Goal: Navigation & Orientation: Understand site structure

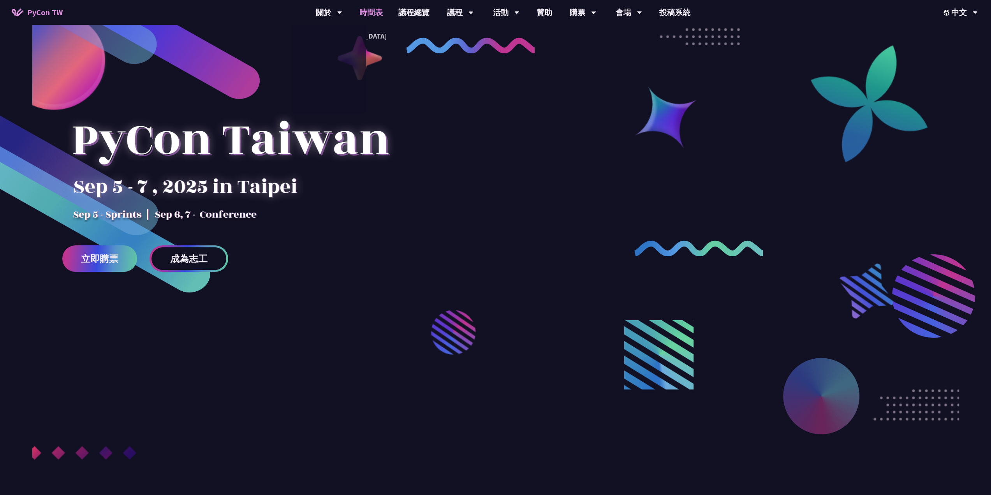
click at [380, 10] on link "時間表" at bounding box center [370, 12] width 39 height 25
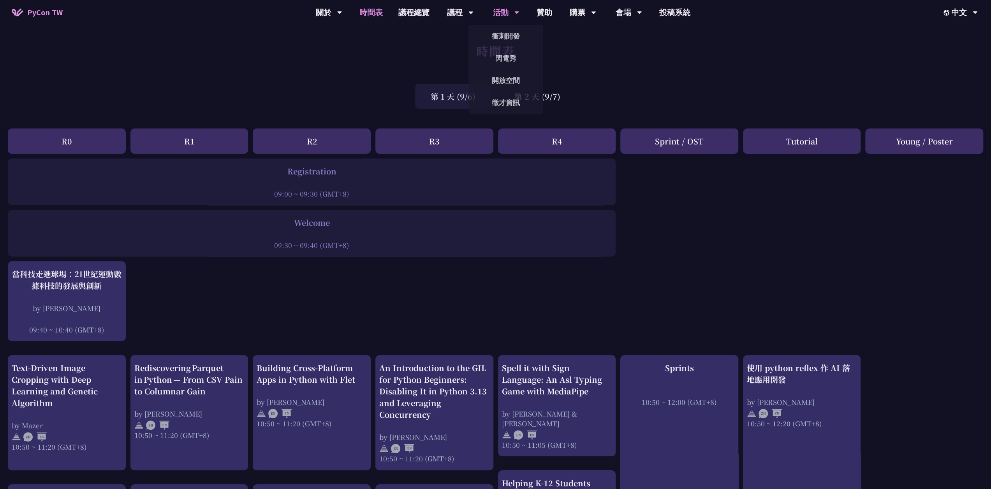
click at [496, 13] on div "活動" at bounding box center [506, 12] width 26 height 25
click at [503, 31] on link "衝刺開發" at bounding box center [505, 36] width 75 height 18
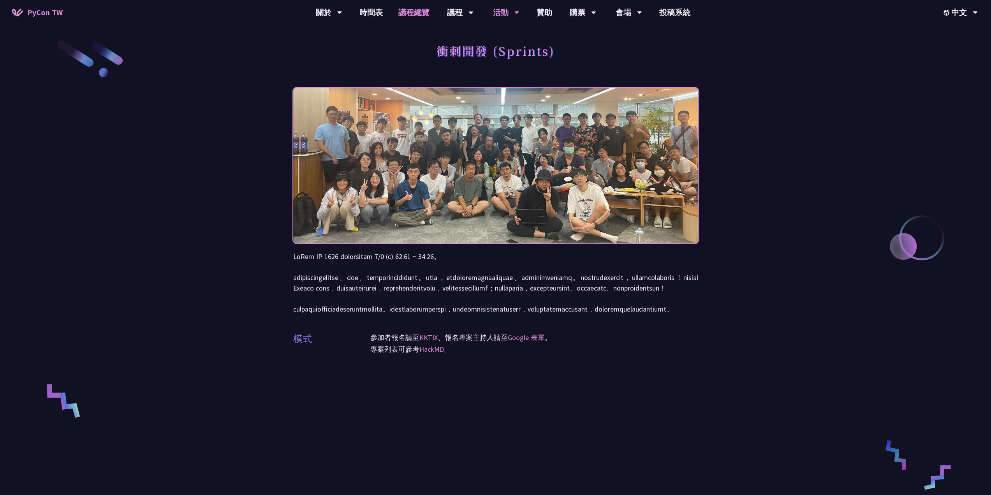
click at [412, 15] on link "議程總覽" at bounding box center [413, 12] width 47 height 25
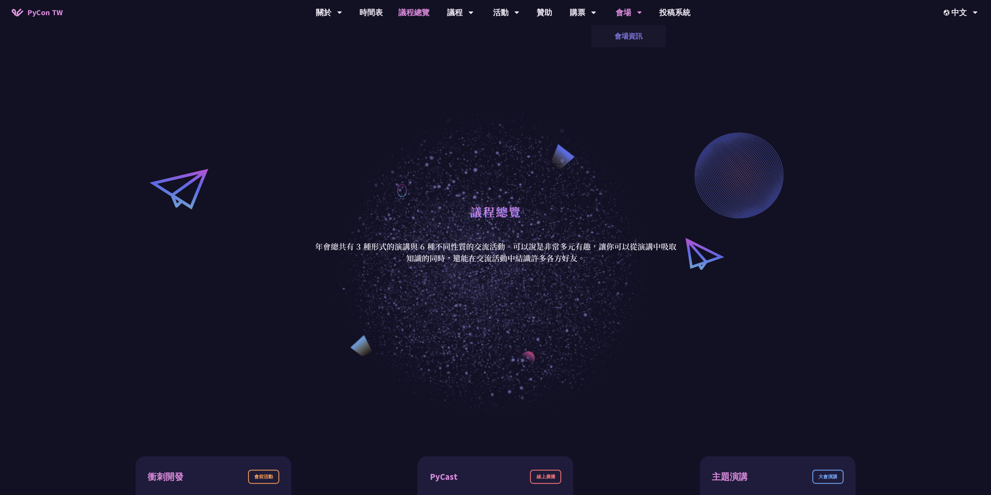
click at [618, 34] on link "會場資訊" at bounding box center [628, 36] width 75 height 18
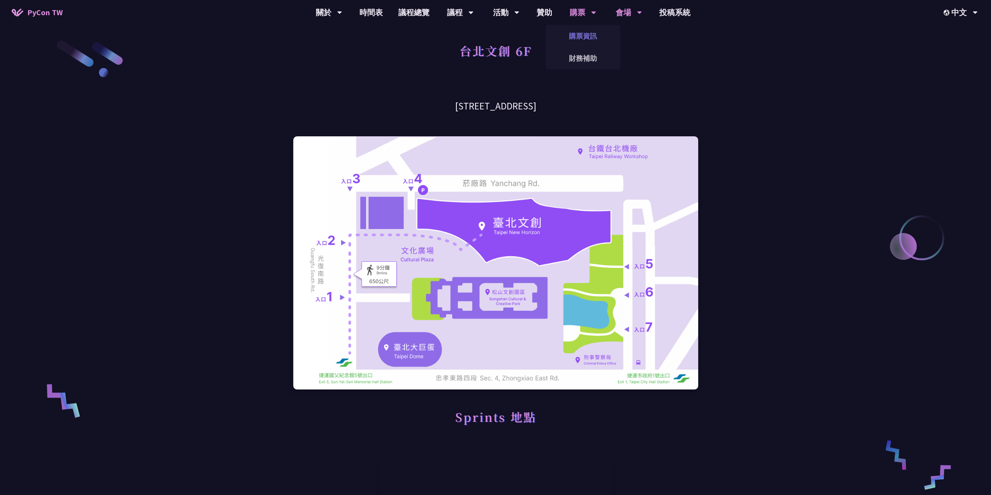
click at [577, 32] on link "購票資訊" at bounding box center [582, 36] width 75 height 18
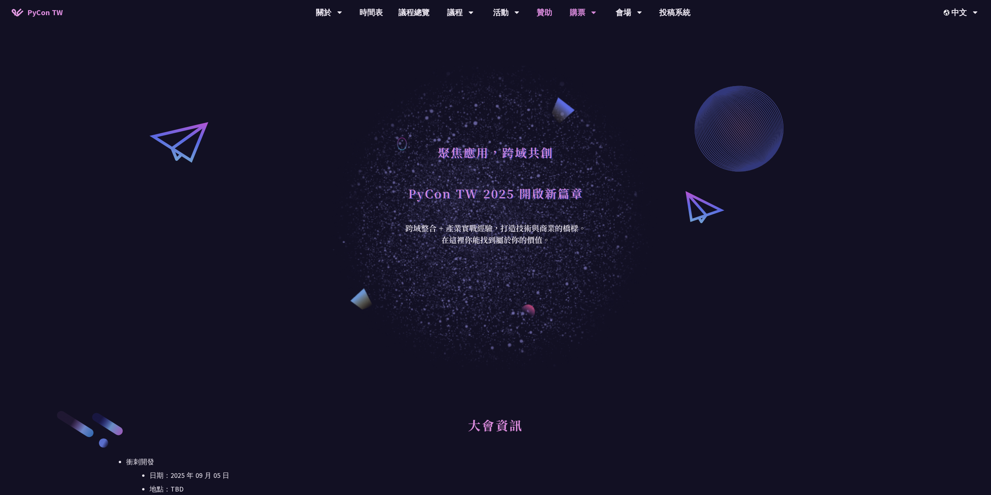
click at [541, 13] on link "贊助" at bounding box center [544, 12] width 31 height 25
